Goal: Information Seeking & Learning: Find specific fact

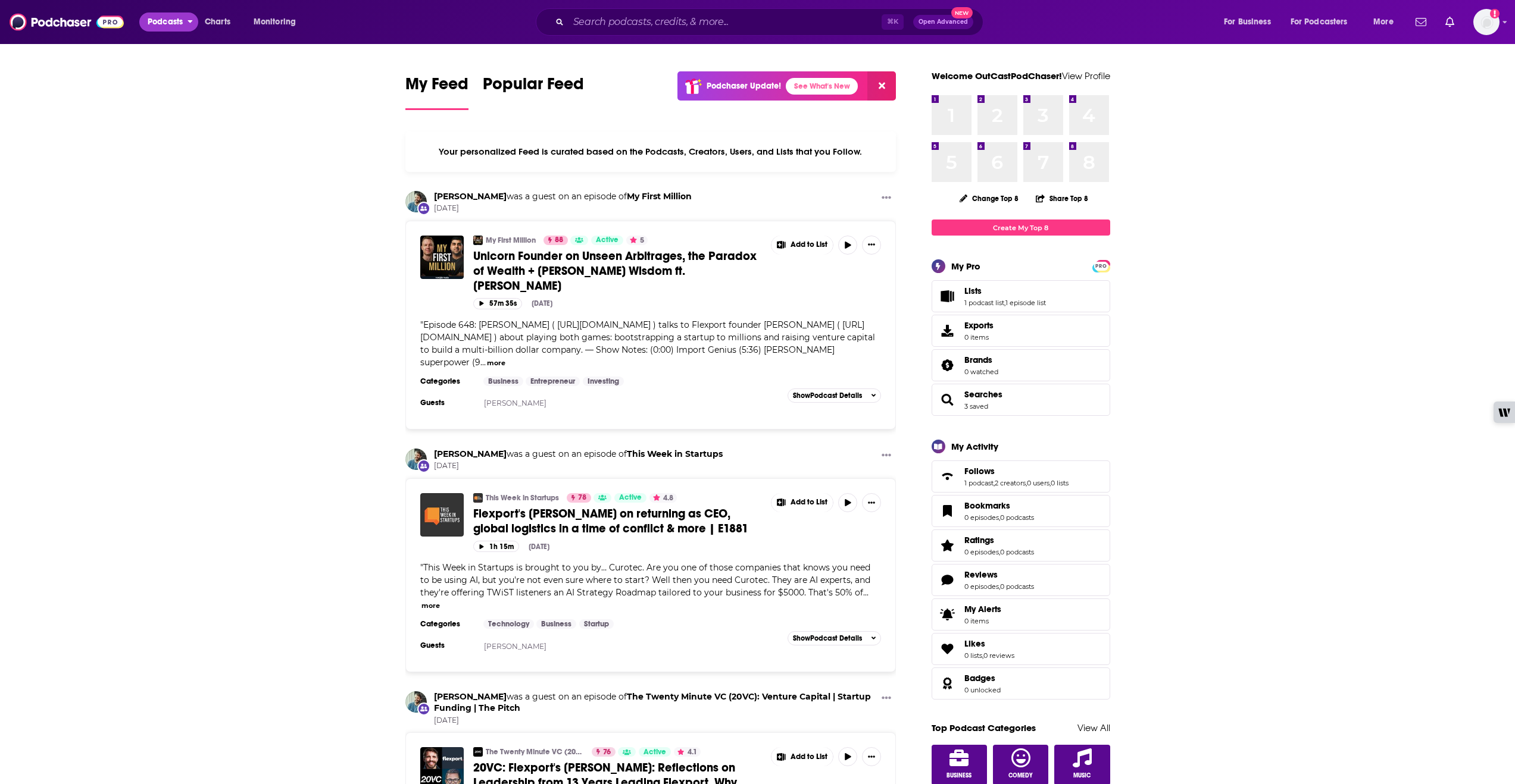
click at [160, 24] on span "Podcasts" at bounding box center [165, 22] width 35 height 16
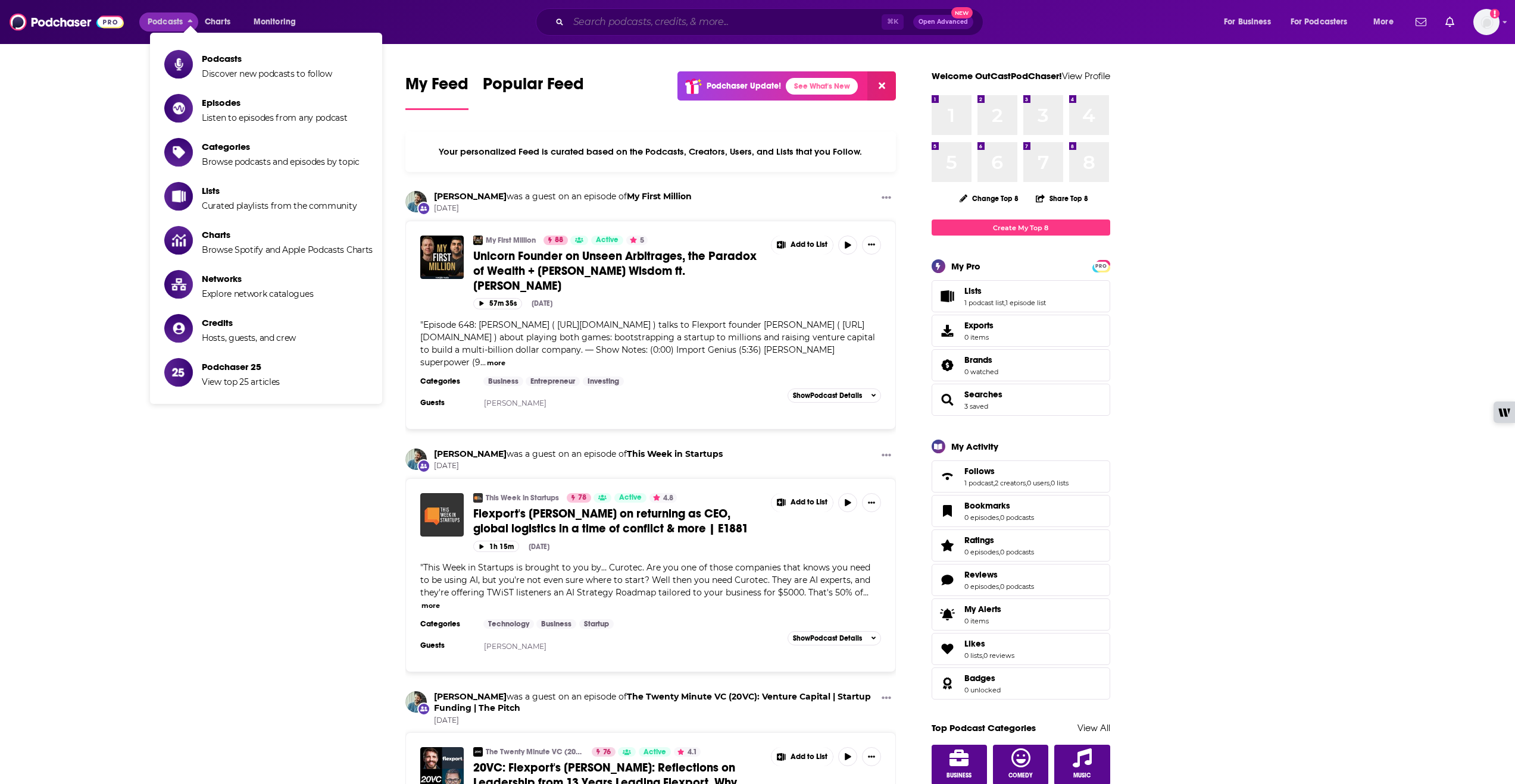
click at [627, 20] on input "Search podcasts, credits, & more..." at bounding box center [725, 22] width 313 height 19
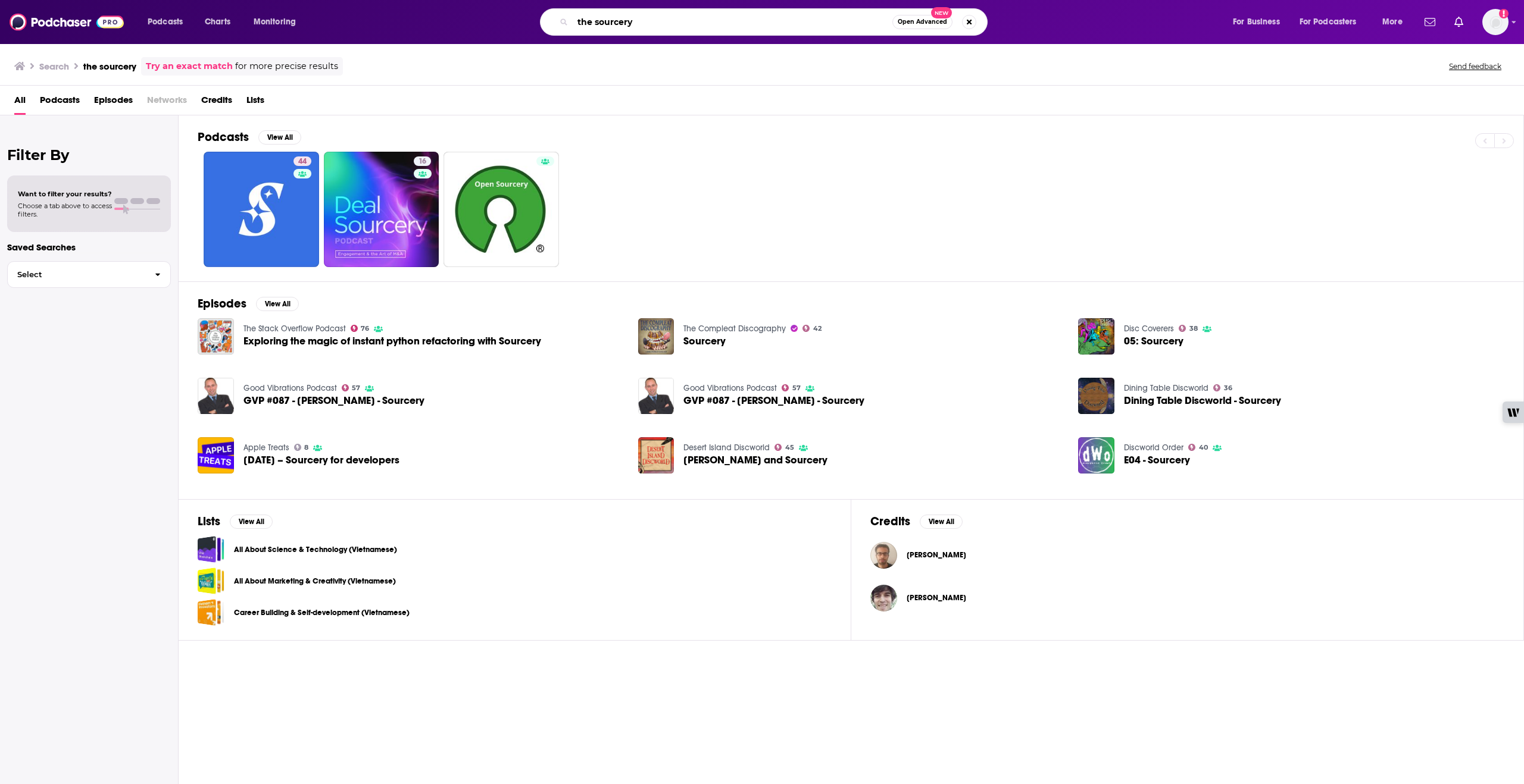
click at [672, 20] on input "the sourcery" at bounding box center [732, 22] width 320 height 19
drag, startPoint x: 668, startPoint y: 22, endPoint x: 571, endPoint y: 16, distance: 97.2
click at [571, 16] on div "the sourcery Open Advanced New" at bounding box center [763, 22] width 448 height 28
type input "[PERSON_NAME]"
